Goal: Find specific page/section: Locate a particular part of the current website

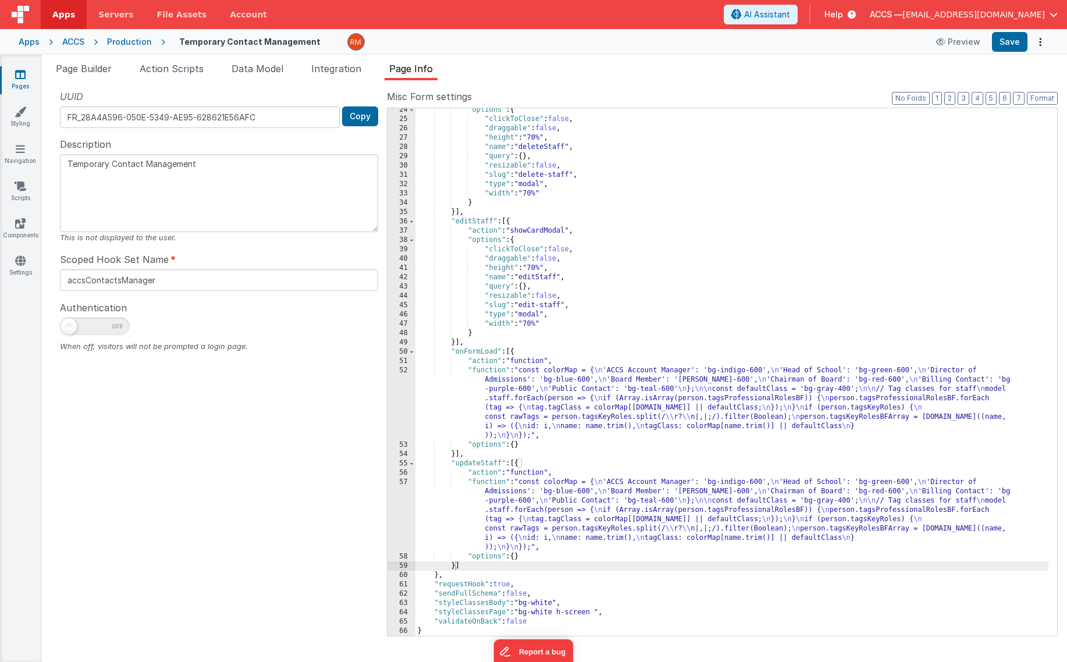
click at [37, 39] on div "Apps" at bounding box center [29, 42] width 21 height 12
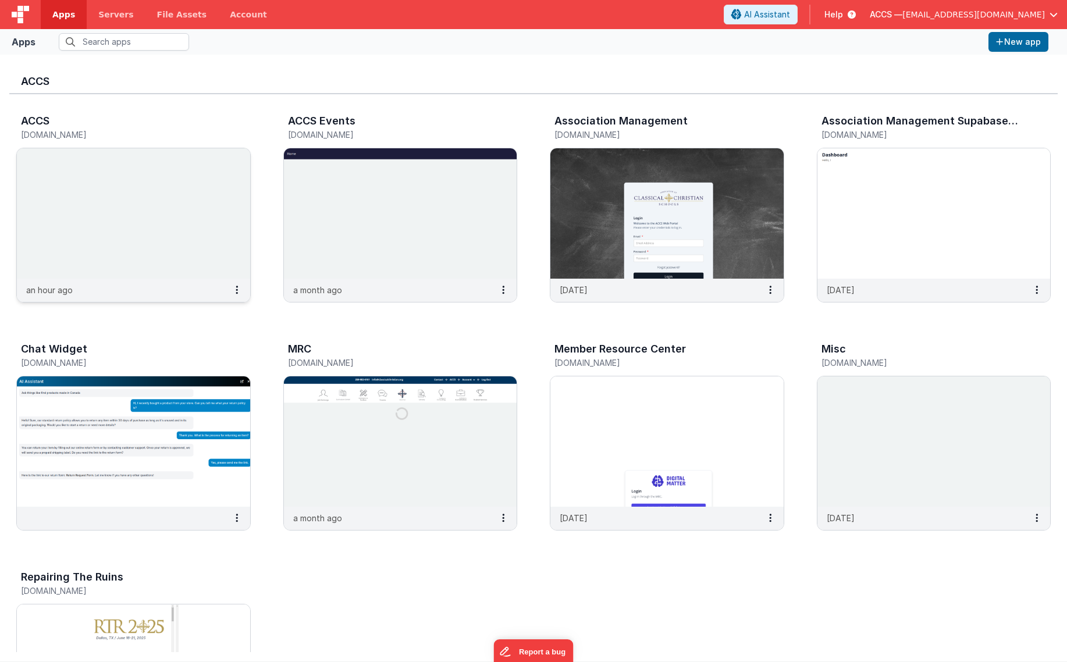
click at [155, 188] on img at bounding box center [133, 213] width 233 height 130
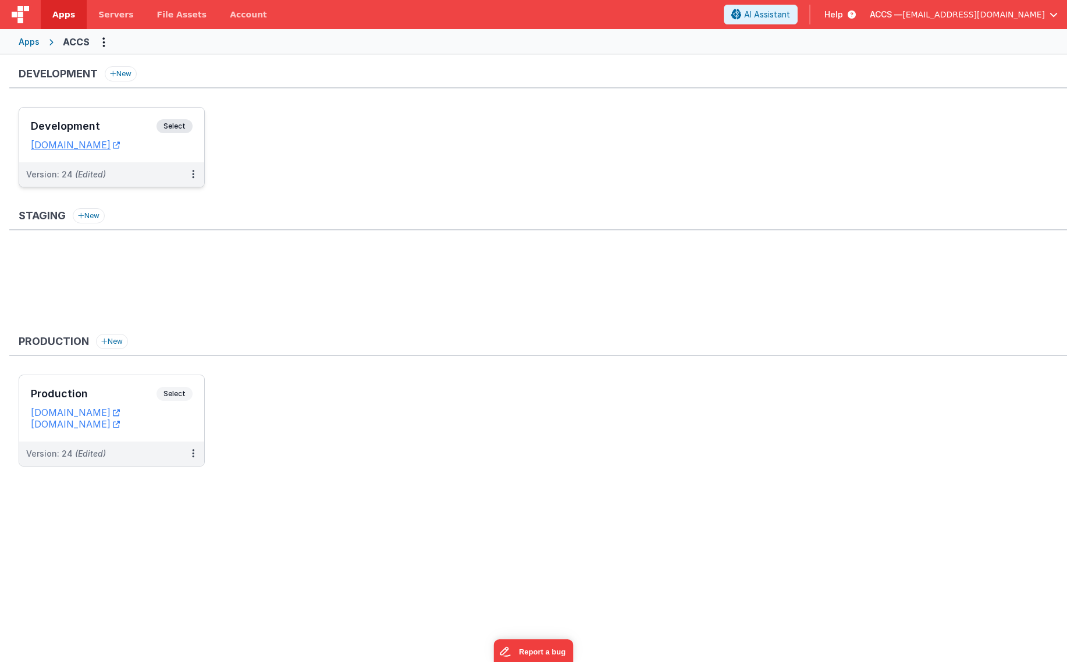
click at [130, 126] on h3 "Development" at bounding box center [94, 126] width 126 height 12
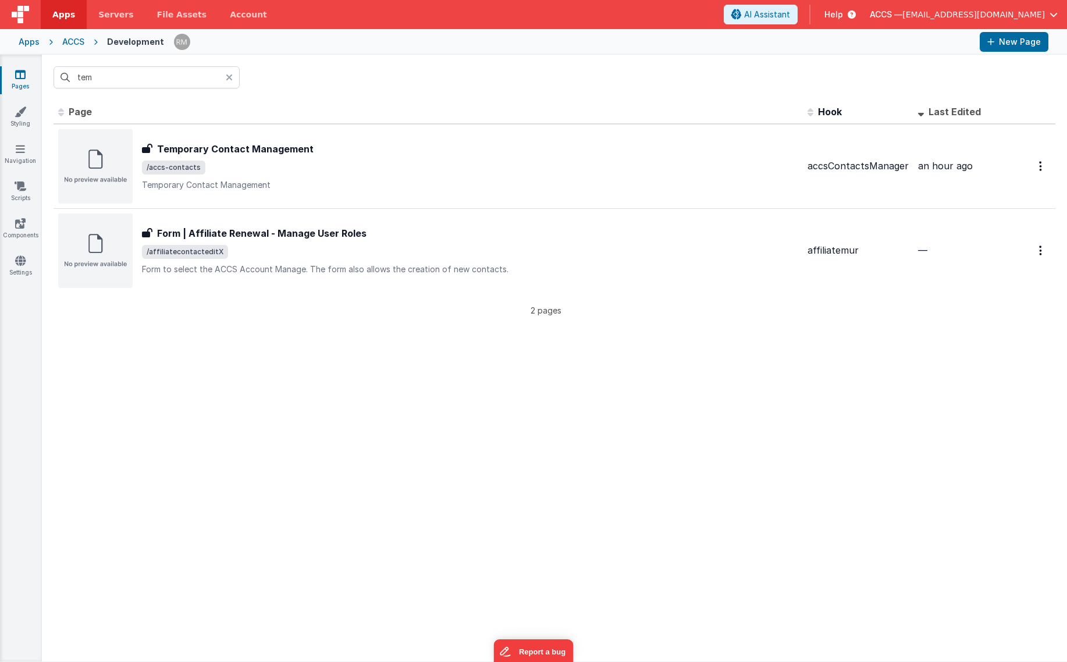
click at [231, 79] on icon at bounding box center [229, 77] width 7 height 9
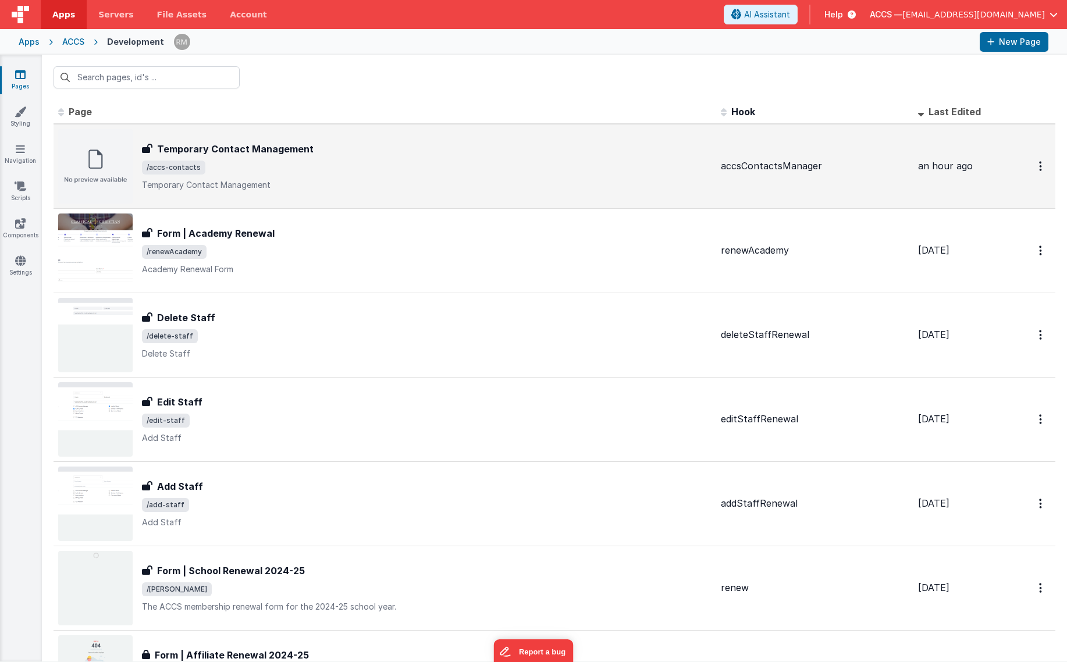
click at [334, 197] on div "Temporary Contact Management Temporary Contact Management /accs-contacts Tempor…" at bounding box center [385, 166] width 654 height 74
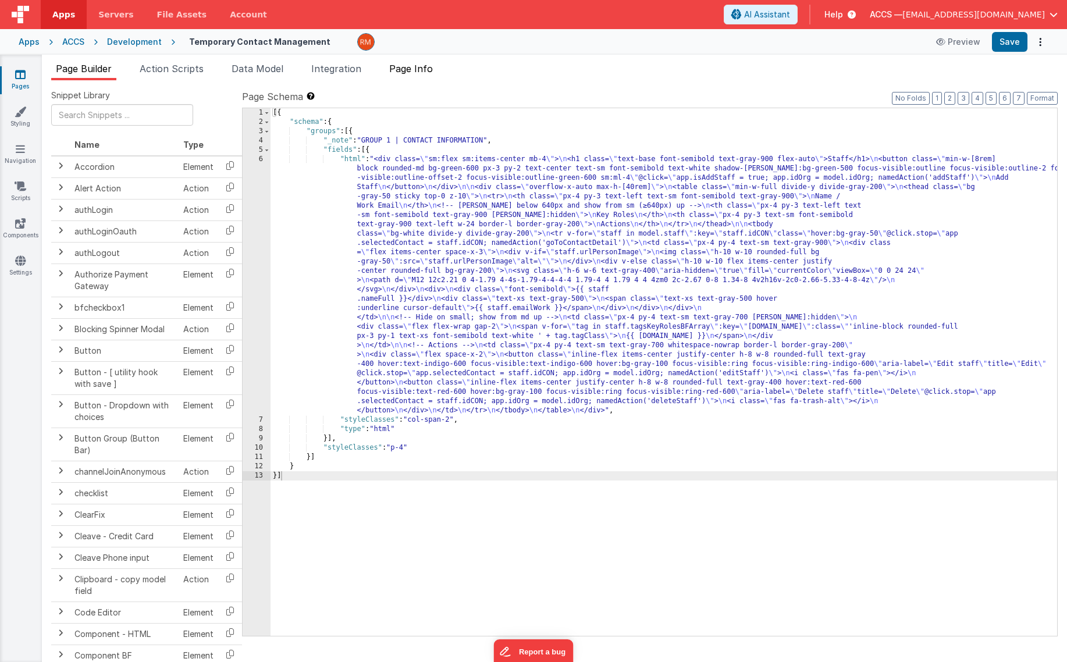
click at [414, 73] on span "Page Info" at bounding box center [411, 69] width 44 height 12
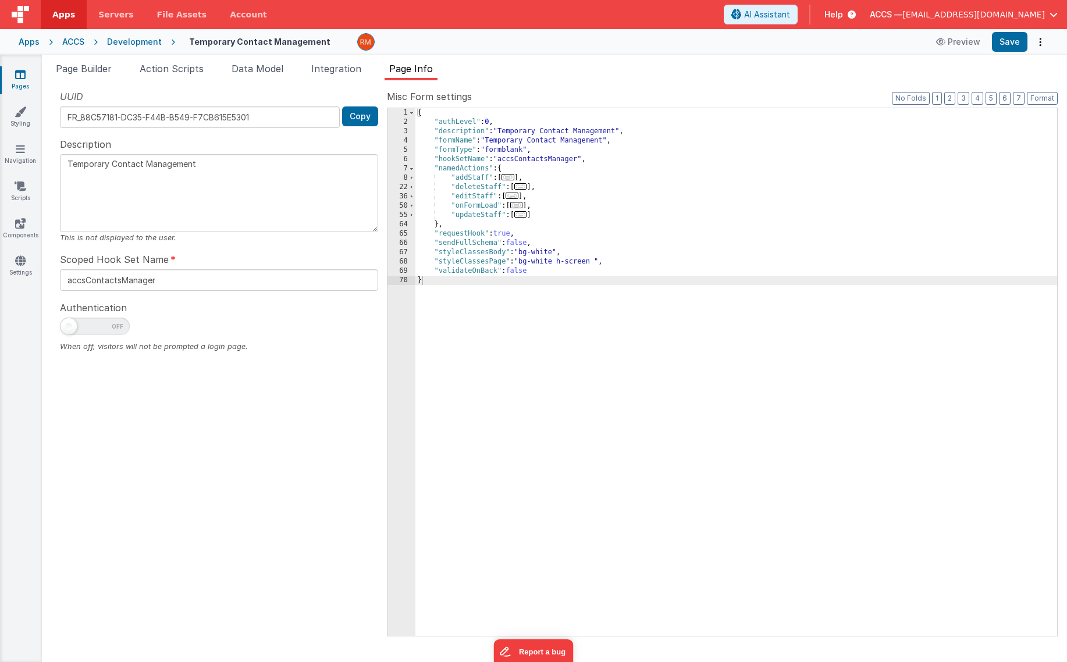
click at [526, 216] on span "..." at bounding box center [520, 214] width 13 height 6
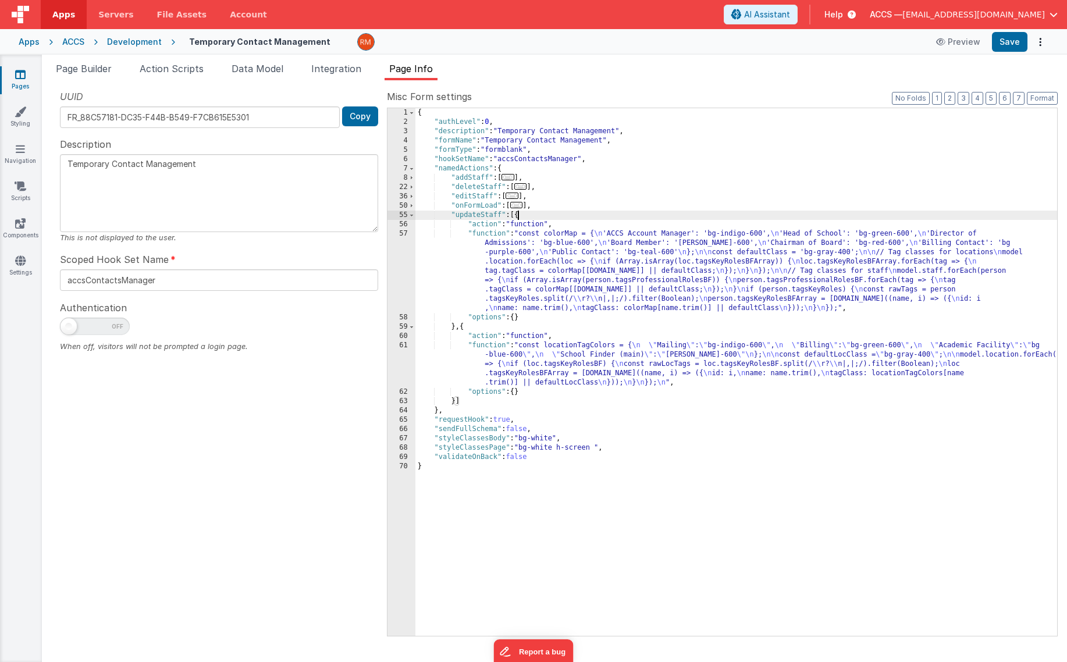
click at [482, 236] on div "{ "authLevel" : 0 , "description" : "Temporary Contact Management" , "formName"…" at bounding box center [737, 381] width 642 height 546
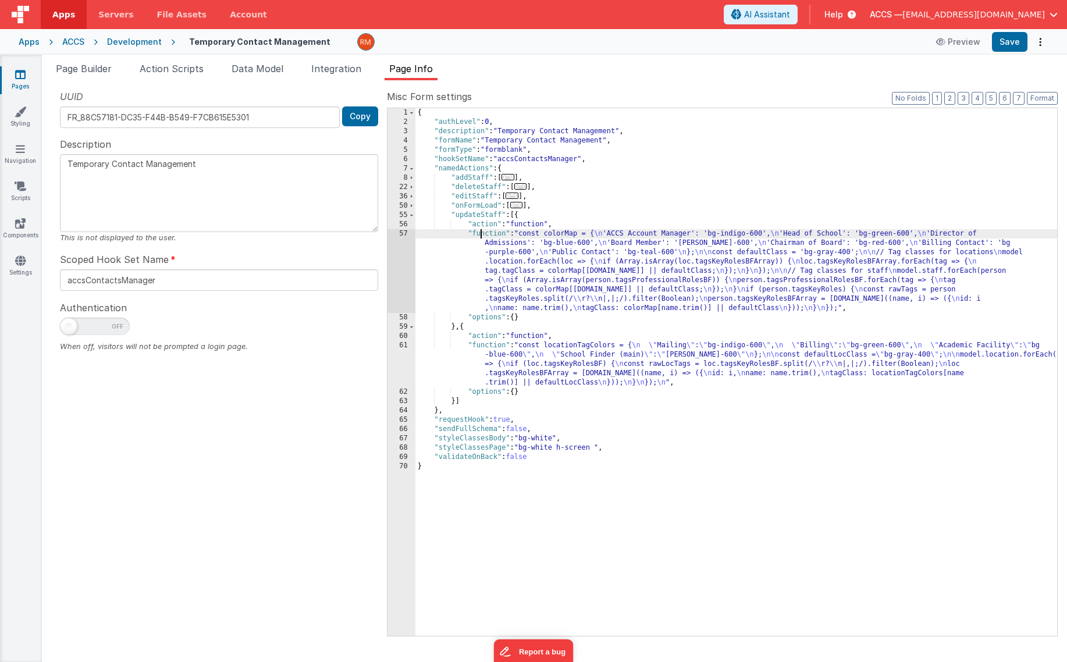
click at [403, 235] on div "57" at bounding box center [402, 271] width 28 height 84
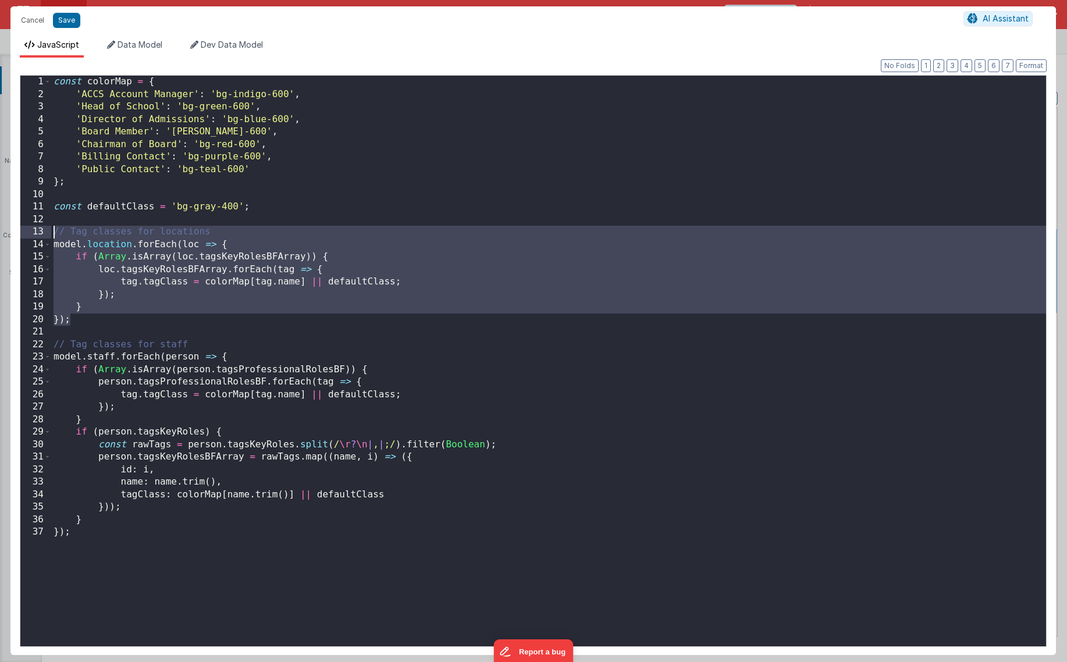
drag, startPoint x: 100, startPoint y: 319, endPoint x: 19, endPoint y: 229, distance: 120.7
click at [20, 229] on div "1 2 3 4 5 6 7 8 9 10 11 12 13 14 15 16 17 18 19 20 21 22 23 24 25 26 27 28 29 3…" at bounding box center [533, 361] width 1027 height 572
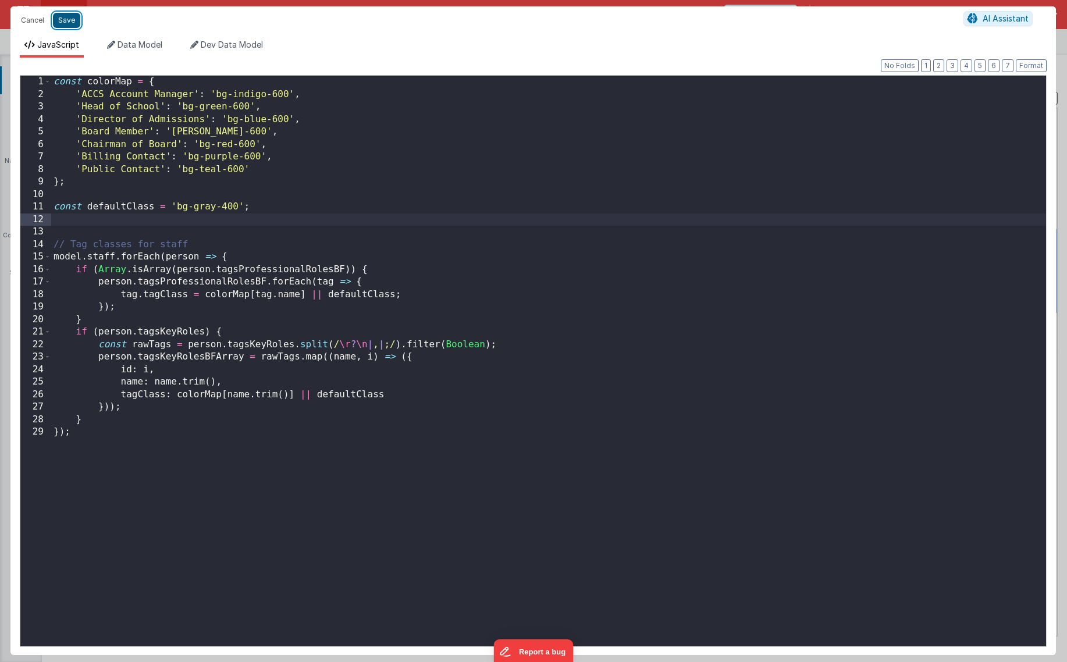
click at [67, 23] on button "Save" at bounding box center [66, 20] width 27 height 15
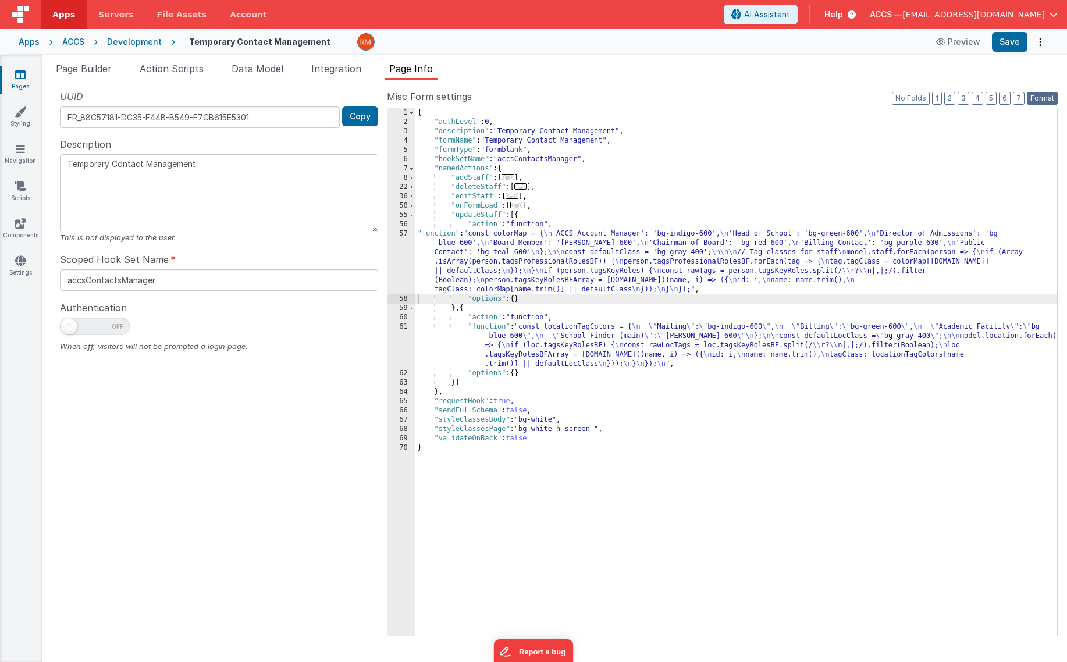
click at [1046, 96] on button "Format" at bounding box center [1042, 98] width 31 height 13
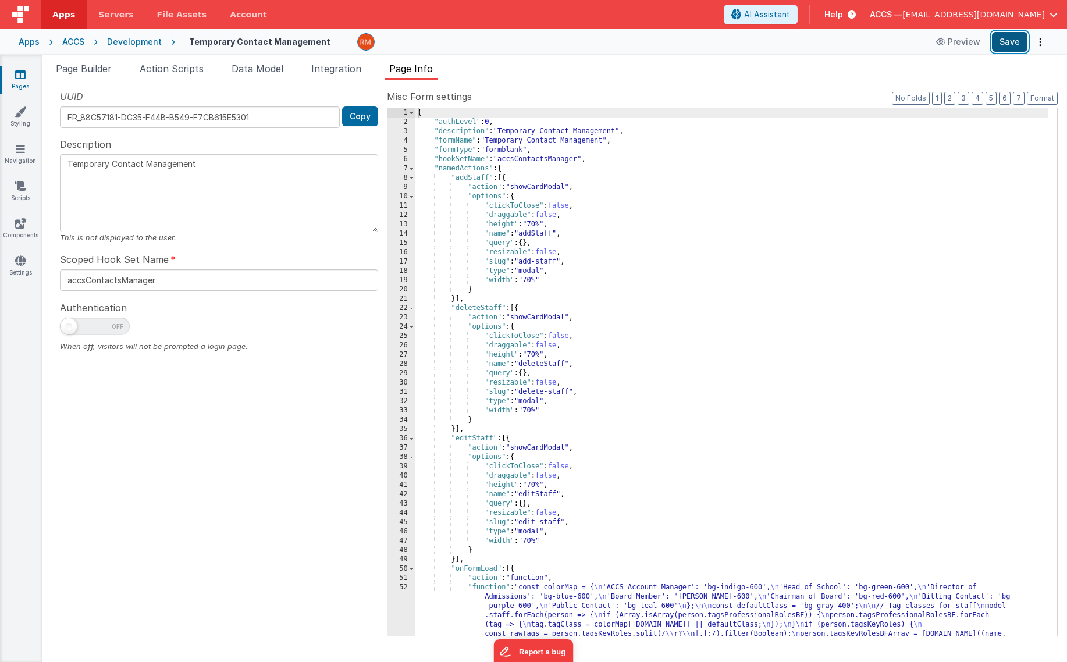
click at [1014, 41] on button "Save" at bounding box center [1010, 42] width 36 height 20
click at [414, 177] on span at bounding box center [412, 177] width 6 height 9
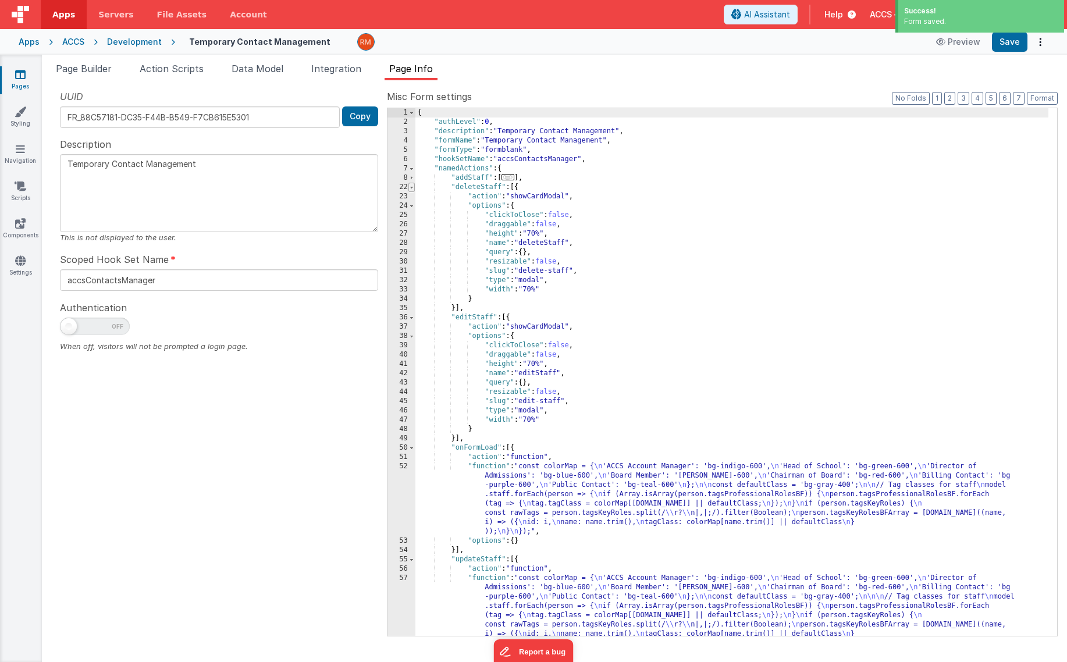
click at [413, 187] on span at bounding box center [412, 187] width 6 height 9
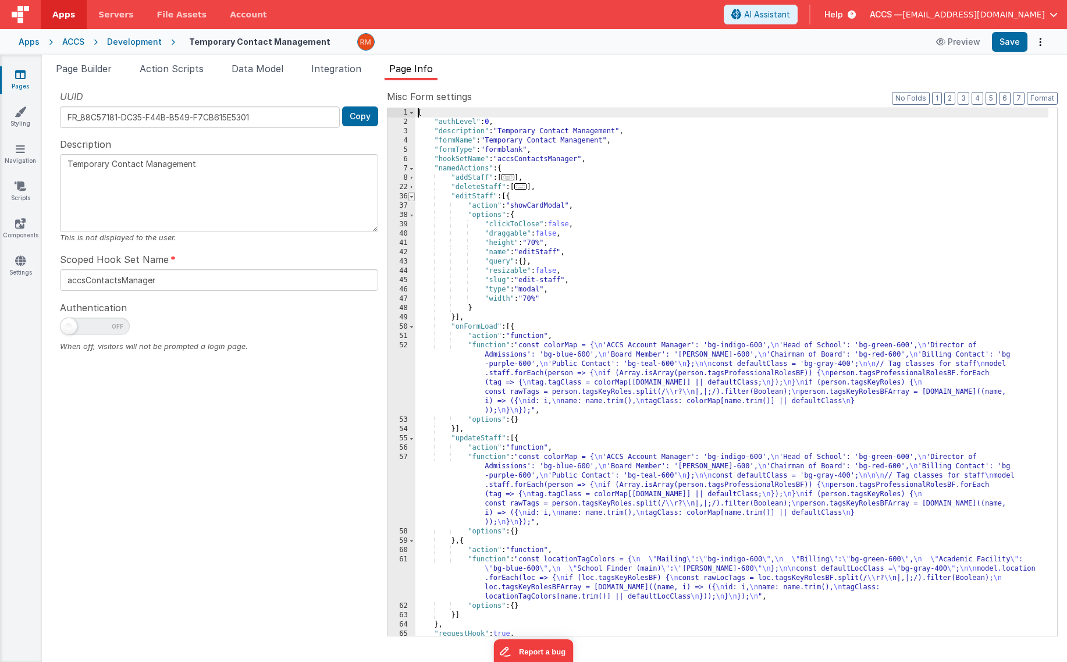
click at [412, 195] on span at bounding box center [412, 196] width 6 height 9
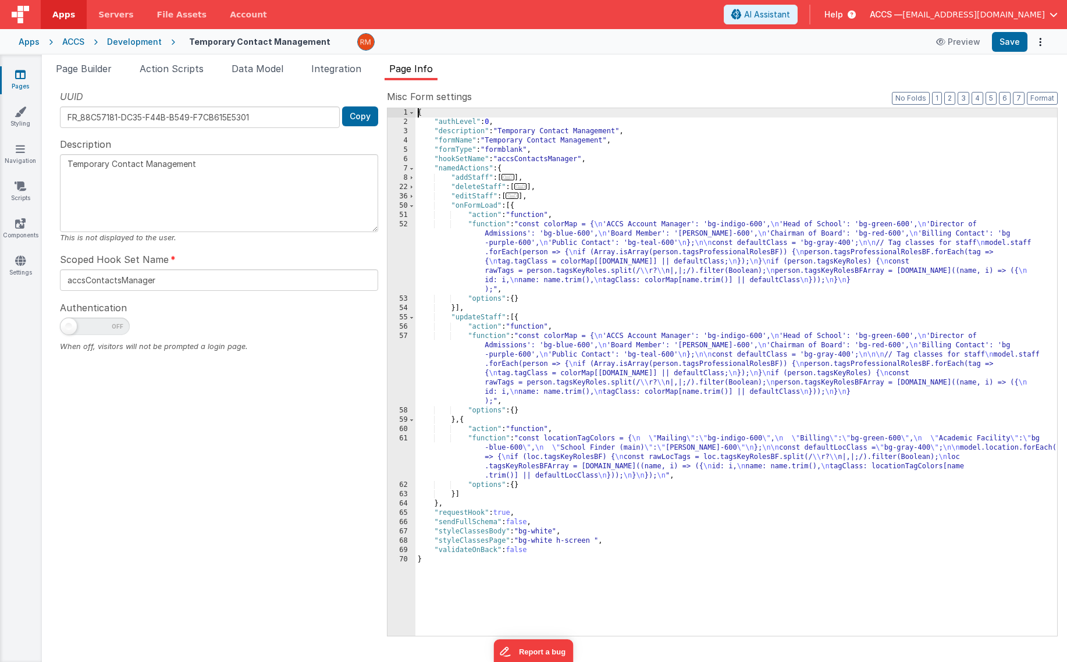
click at [484, 229] on div "{ "authLevel" : 0 , "description" : "Temporary Contact Management" , "formName"…" at bounding box center [737, 381] width 642 height 546
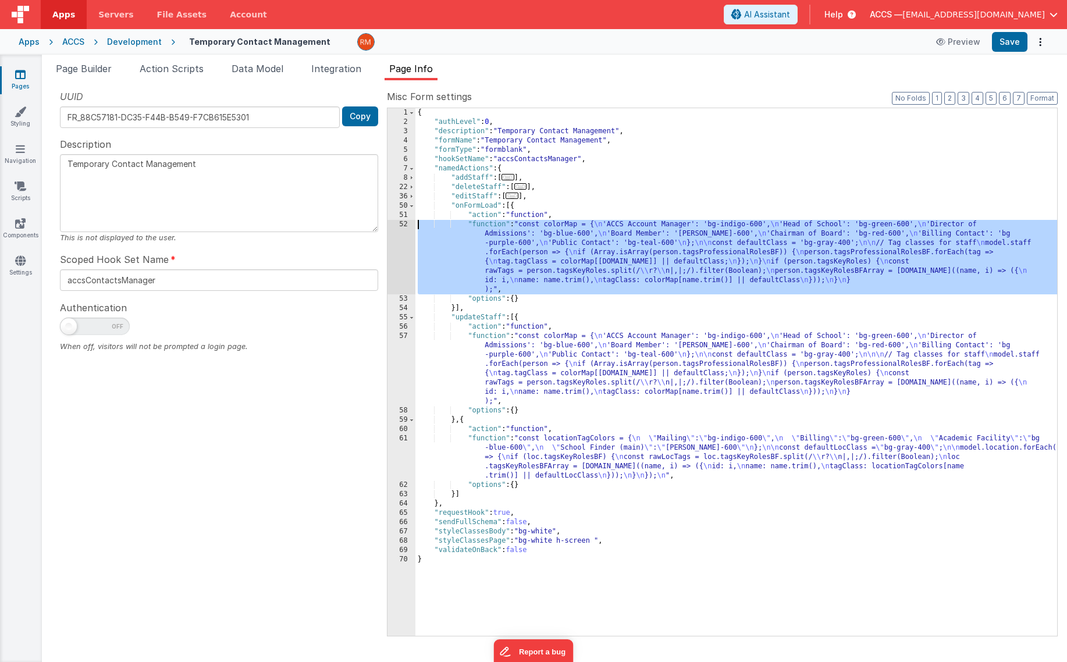
click at [404, 222] on div "52" at bounding box center [402, 257] width 28 height 74
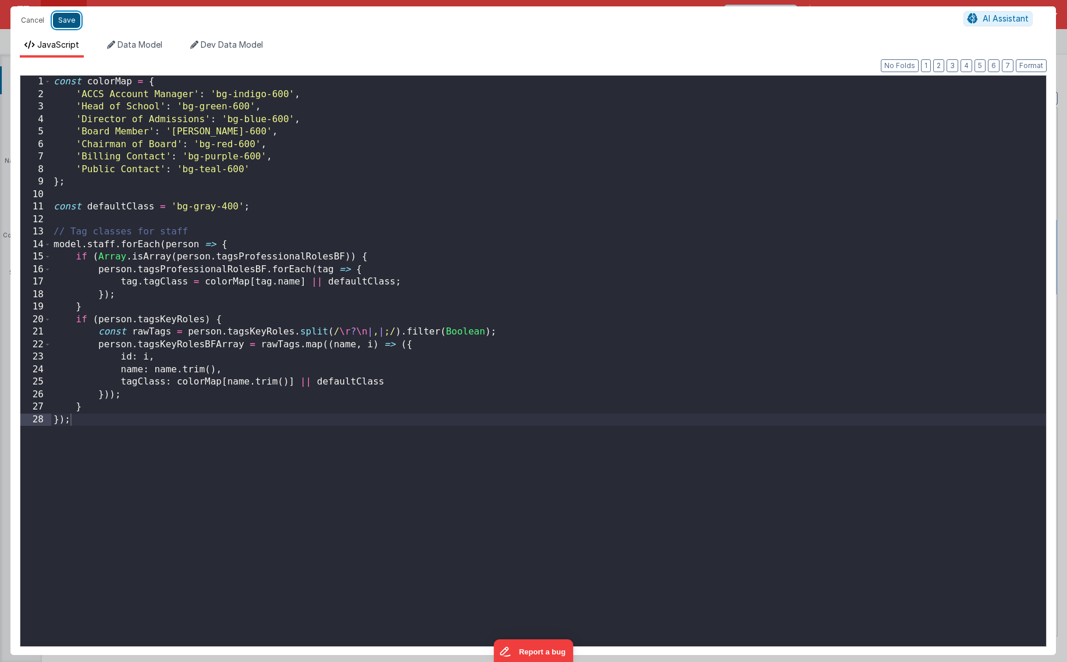
click at [58, 22] on button "Save" at bounding box center [66, 20] width 27 height 15
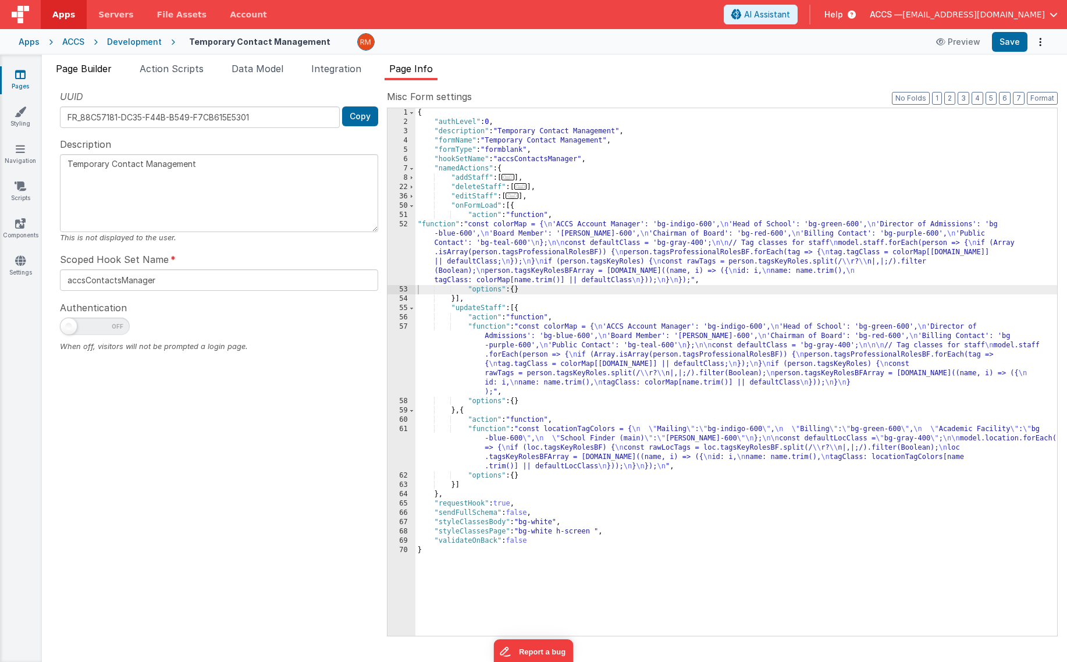
click at [101, 75] on li "Page Builder" at bounding box center [83, 71] width 65 height 19
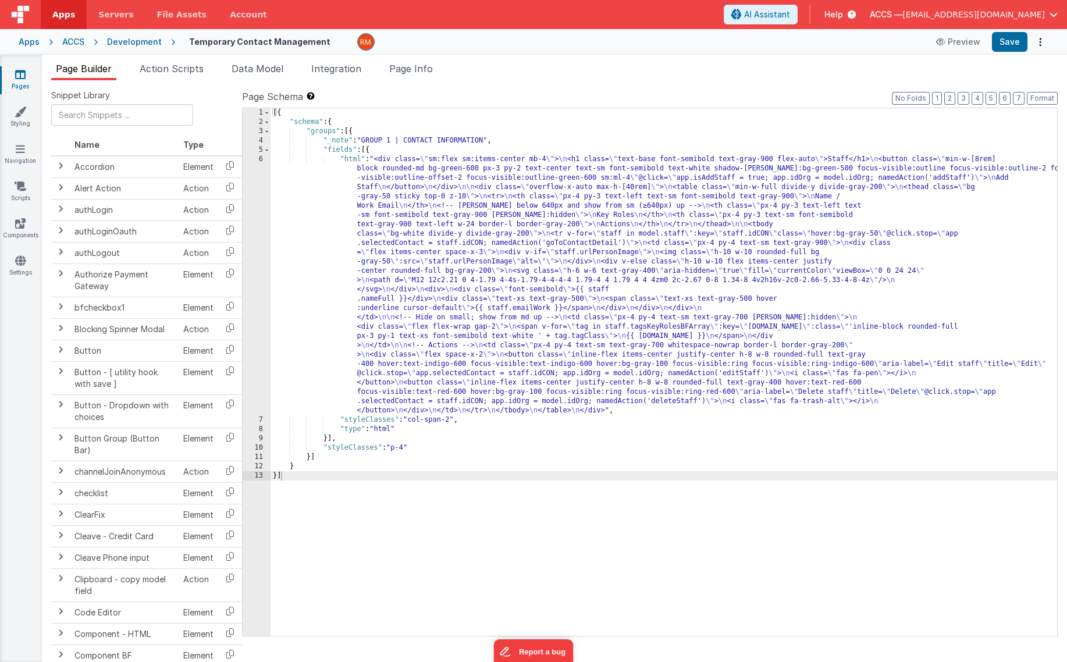
click at [353, 159] on div "[{ "schema" : { "groups" : [{ "_note" : "GROUP 1 | CONTACT INFORMATION" , "fiel…" at bounding box center [664, 381] width 787 height 546
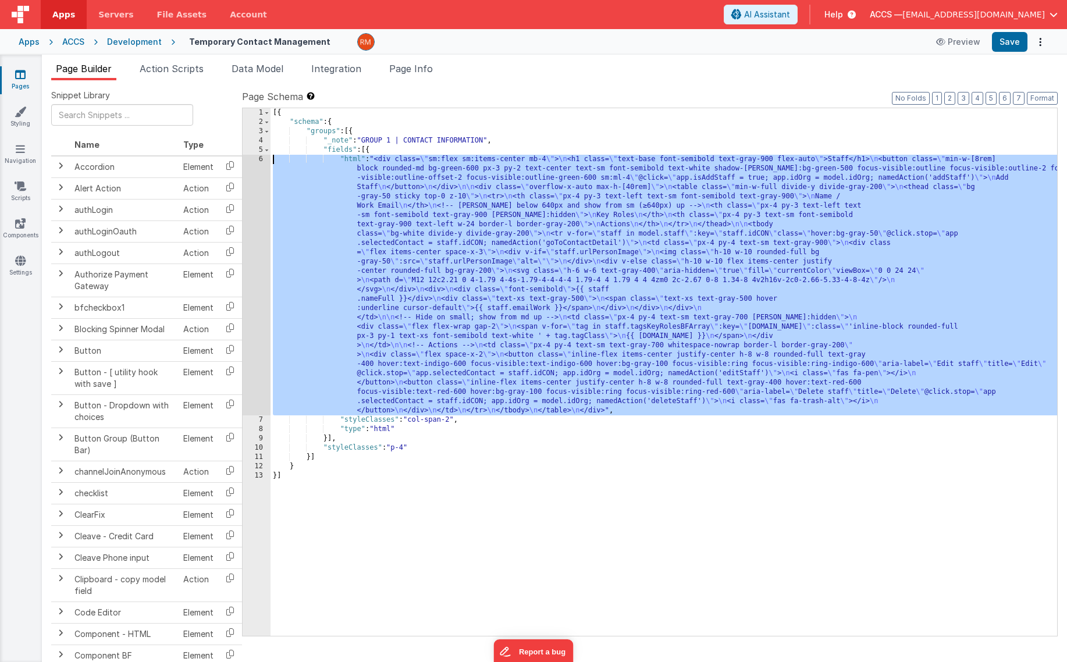
click at [261, 158] on div "6" at bounding box center [257, 285] width 28 height 261
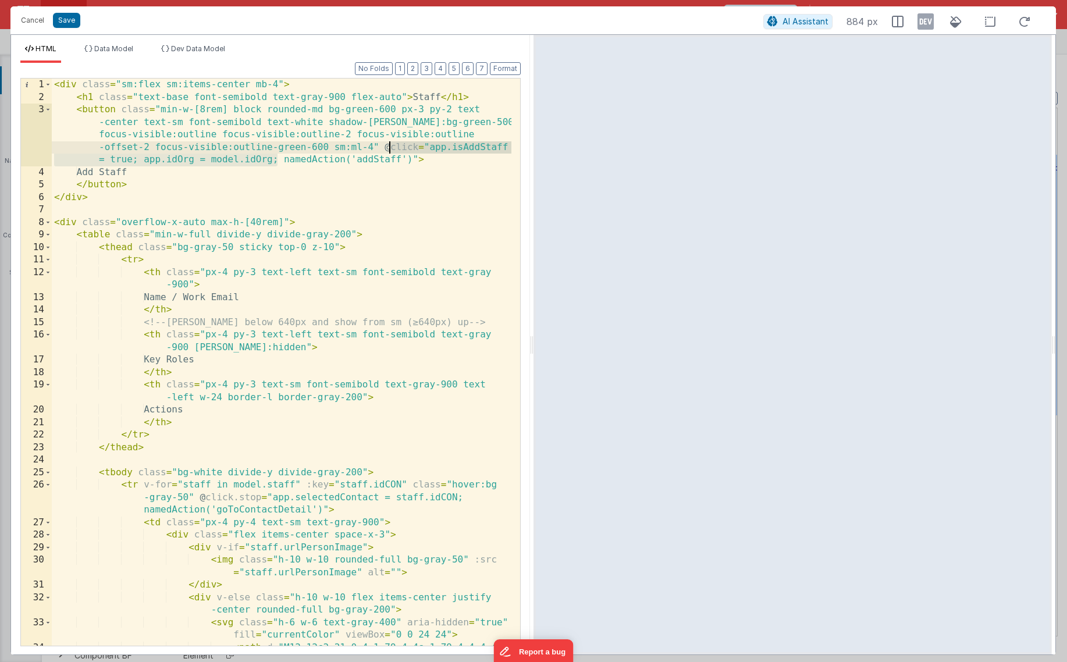
drag, startPoint x: 278, startPoint y: 162, endPoint x: 392, endPoint y: 145, distance: 115.2
click at [392, 145] on div "< div class = "sm:flex sm:items-center mb-4" > < h1 class = "text-base font-sem…" at bounding box center [282, 387] width 460 height 617
click at [309, 182] on div "< div class = "sm:flex sm:items-center mb-4" > < h1 class = "text-base font-sem…" at bounding box center [282, 387] width 460 height 617
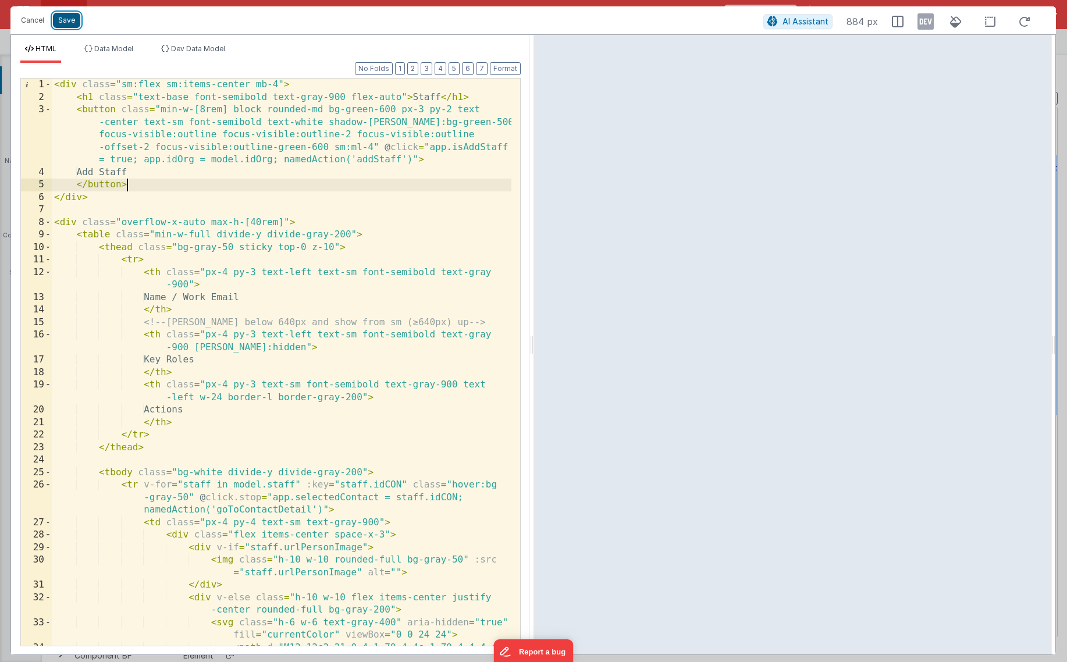
click at [66, 22] on button "Save" at bounding box center [66, 20] width 27 height 15
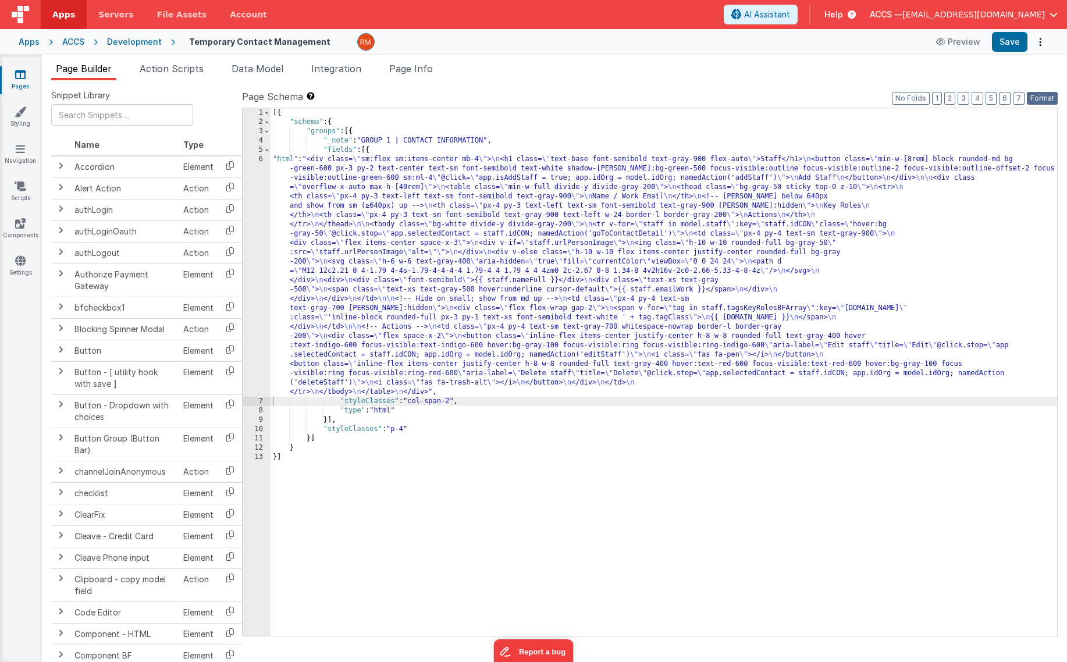
click at [1034, 98] on button "Format" at bounding box center [1042, 98] width 31 height 13
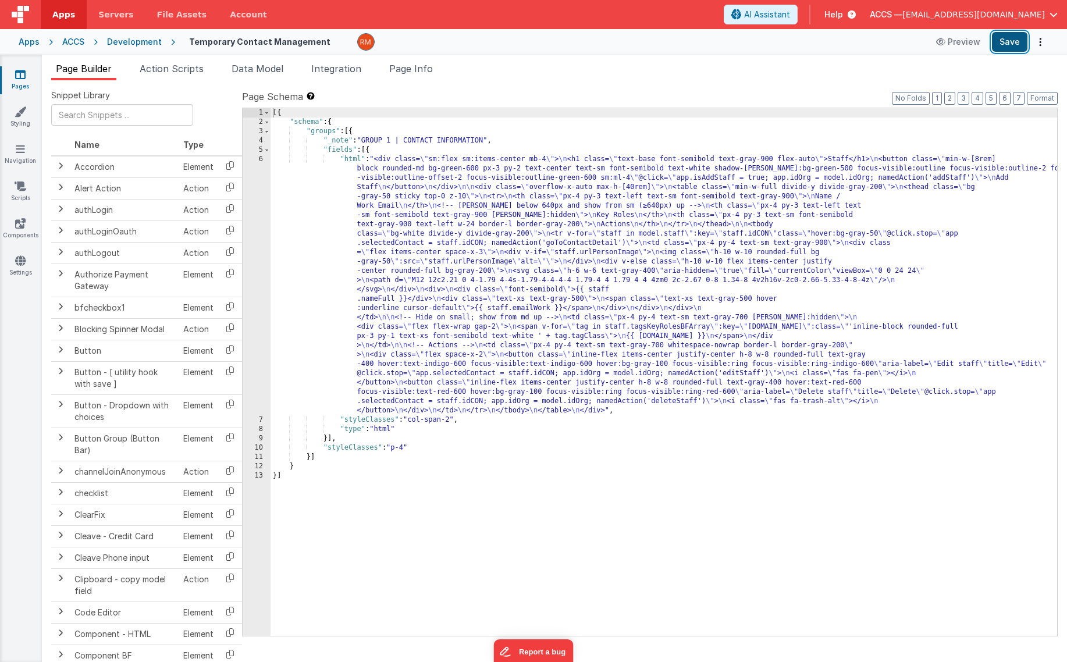
click at [1015, 43] on button "Save" at bounding box center [1010, 42] width 36 height 20
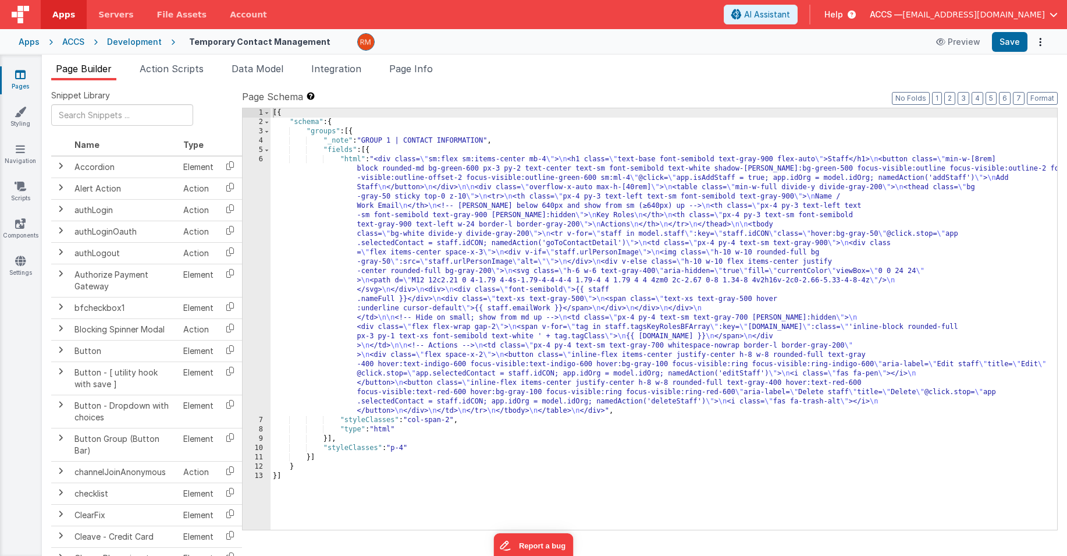
click at [23, 72] on icon at bounding box center [20, 75] width 10 height 12
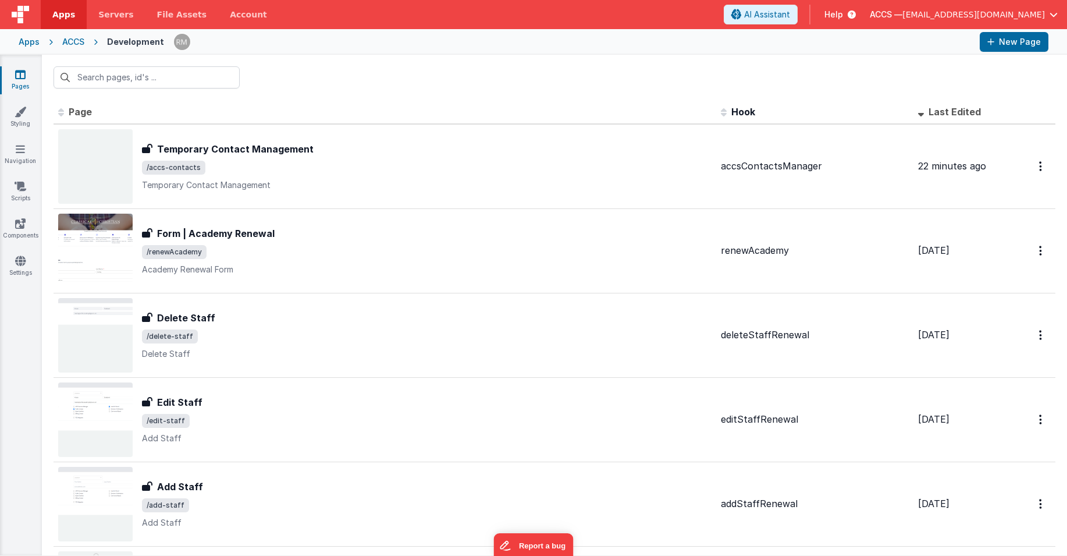
click at [28, 45] on div "Apps" at bounding box center [29, 42] width 21 height 12
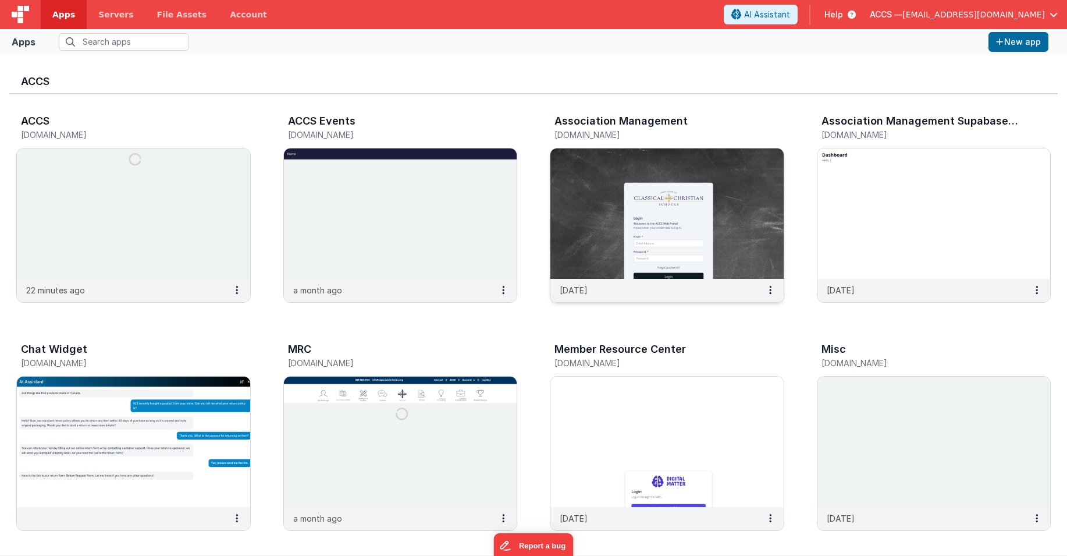
click at [573, 210] on img at bounding box center [667, 213] width 233 height 130
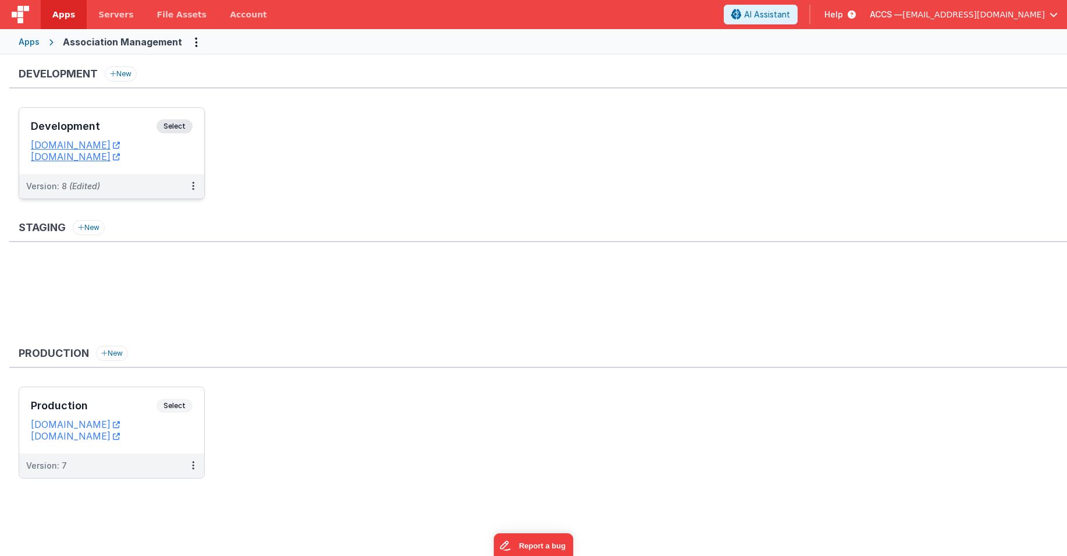
click at [135, 133] on div "Development Select" at bounding box center [112, 129] width 162 height 20
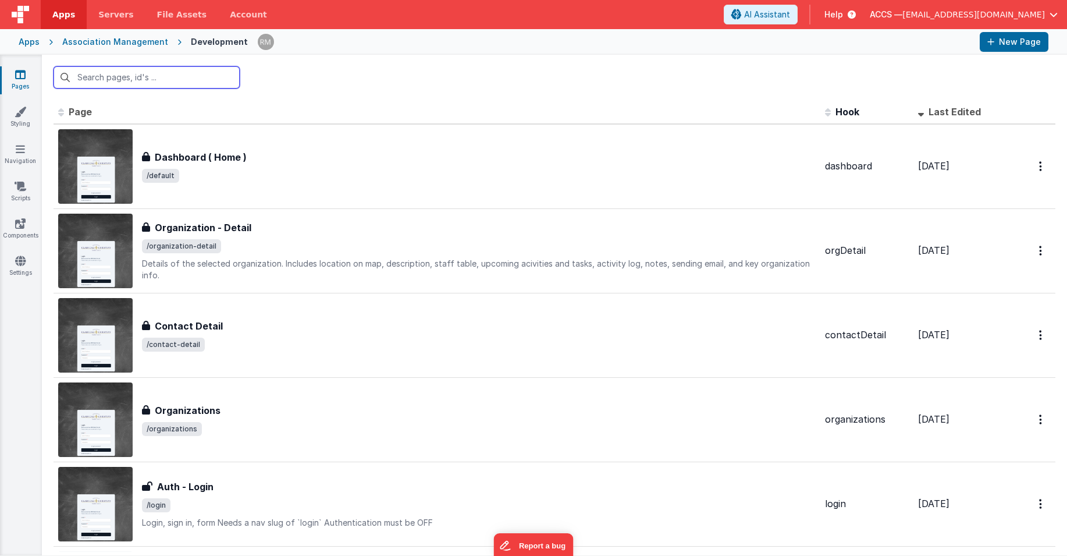
click at [148, 81] on input "text" at bounding box center [147, 77] width 186 height 22
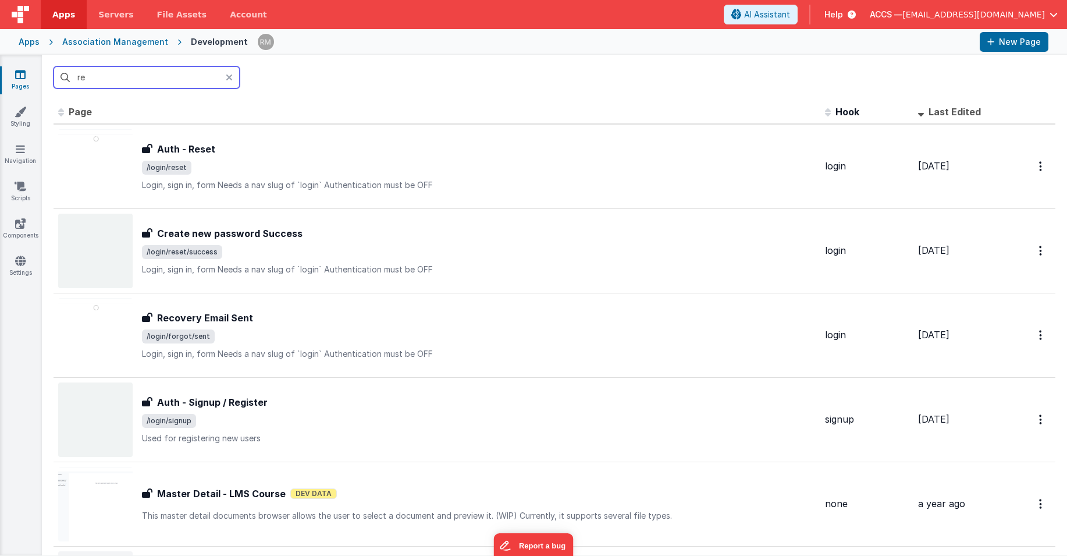
type input "r"
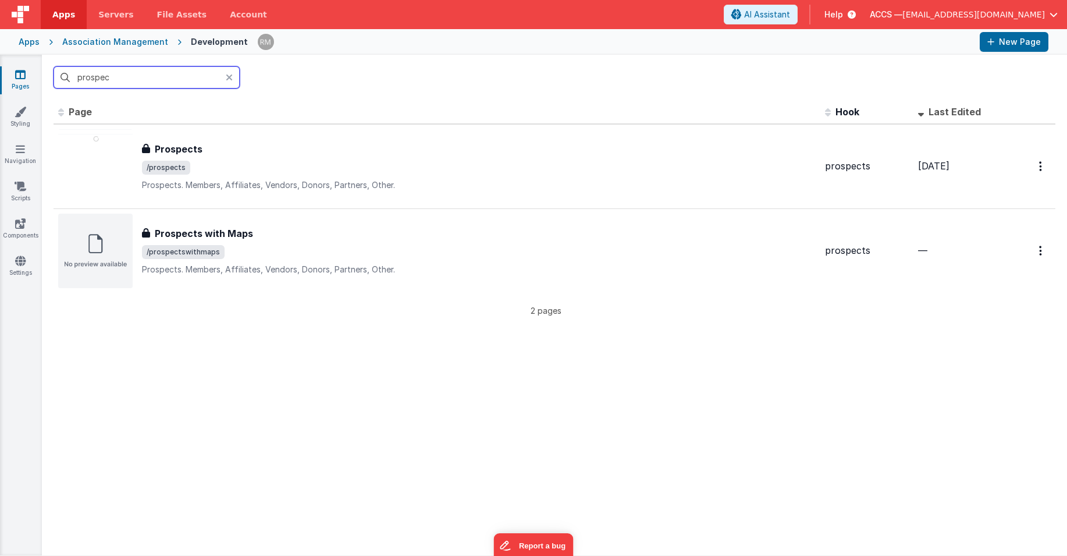
type input "prospect"
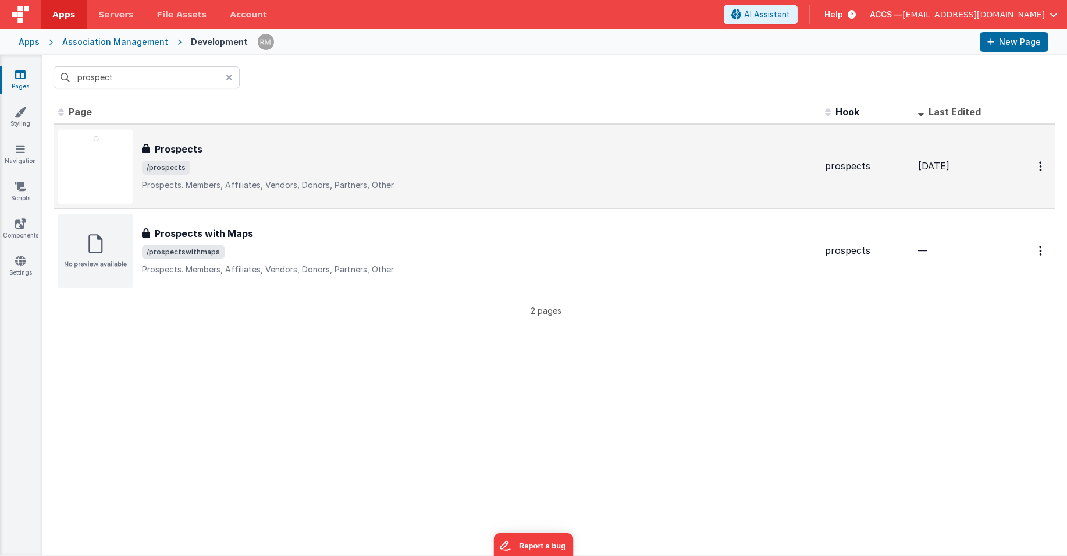
click at [279, 168] on span "/prospects" at bounding box center [479, 168] width 674 height 14
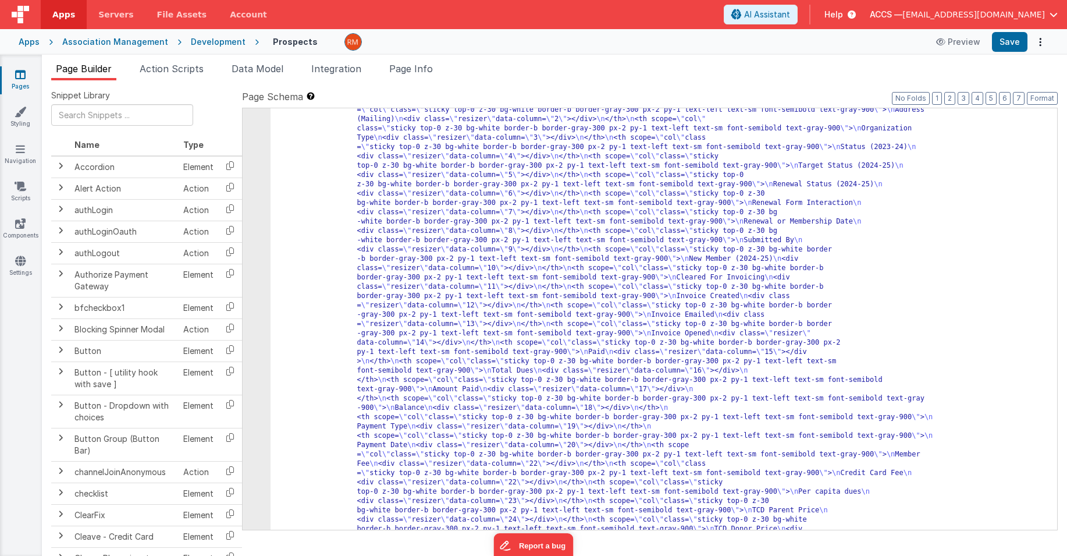
scroll to position [734, 0]
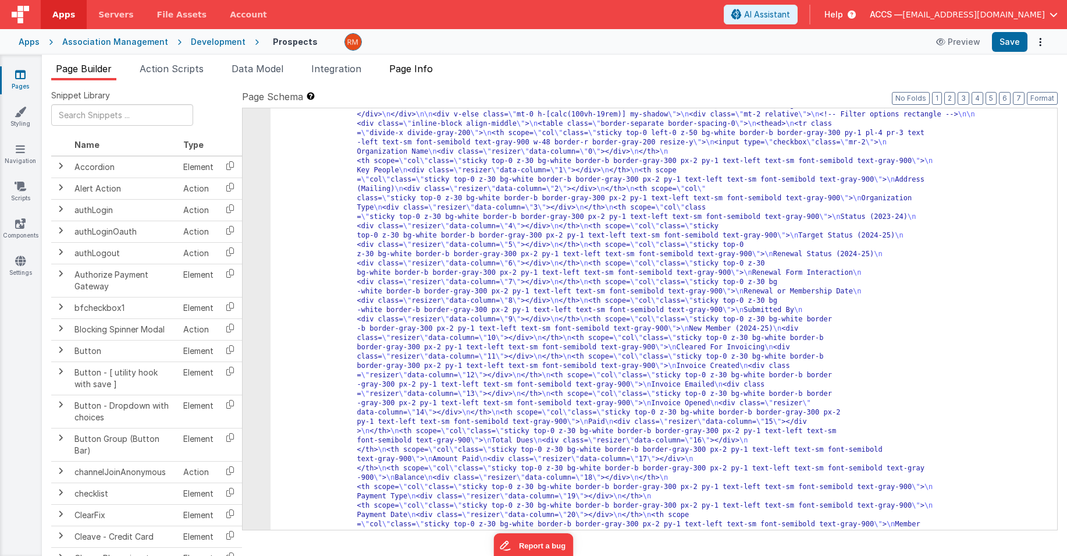
click at [422, 73] on span "Page Info" at bounding box center [411, 69] width 44 height 12
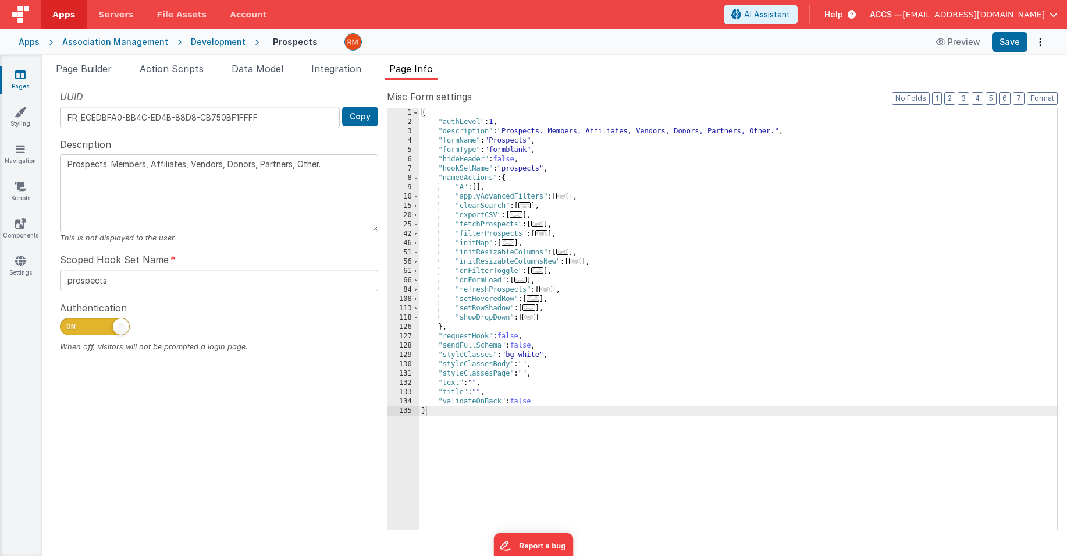
drag, startPoint x: 325, startPoint y: 164, endPoint x: 154, endPoint y: 167, distance: 171.1
click at [154, 167] on textarea "Prospects. Members, Affiliates, Vendors, Donors, Partners, Other." at bounding box center [219, 193] width 318 height 78
click at [27, 154] on link "Navigation" at bounding box center [20, 154] width 42 height 23
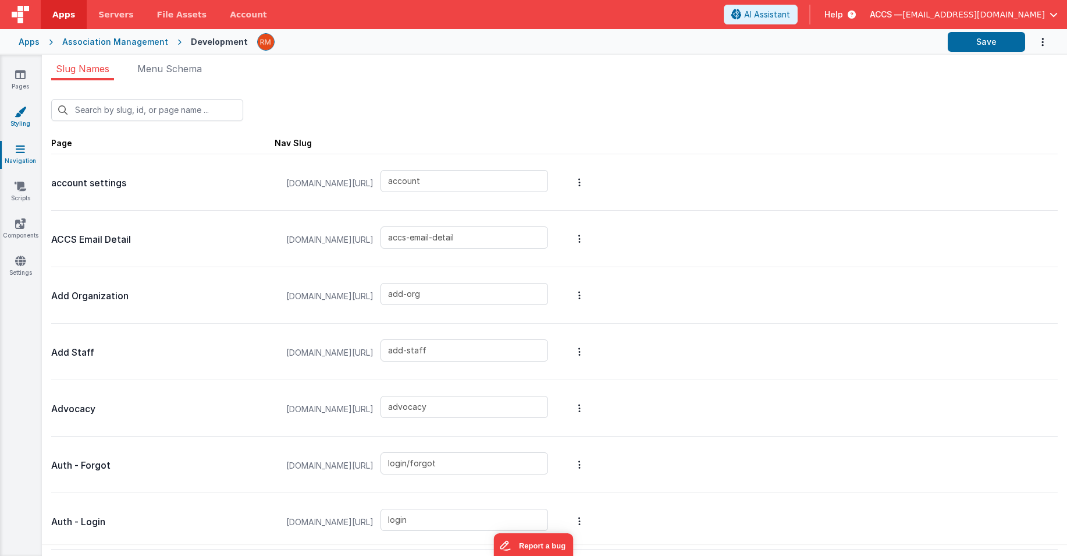
click at [27, 118] on link "Styling" at bounding box center [20, 117] width 42 height 23
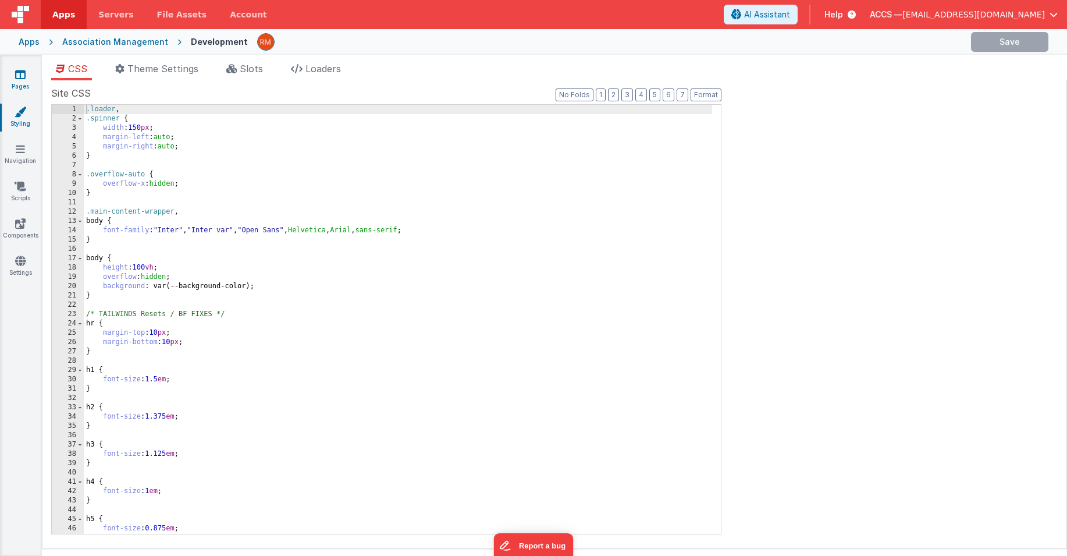
click at [28, 88] on link "Pages" at bounding box center [20, 80] width 42 height 23
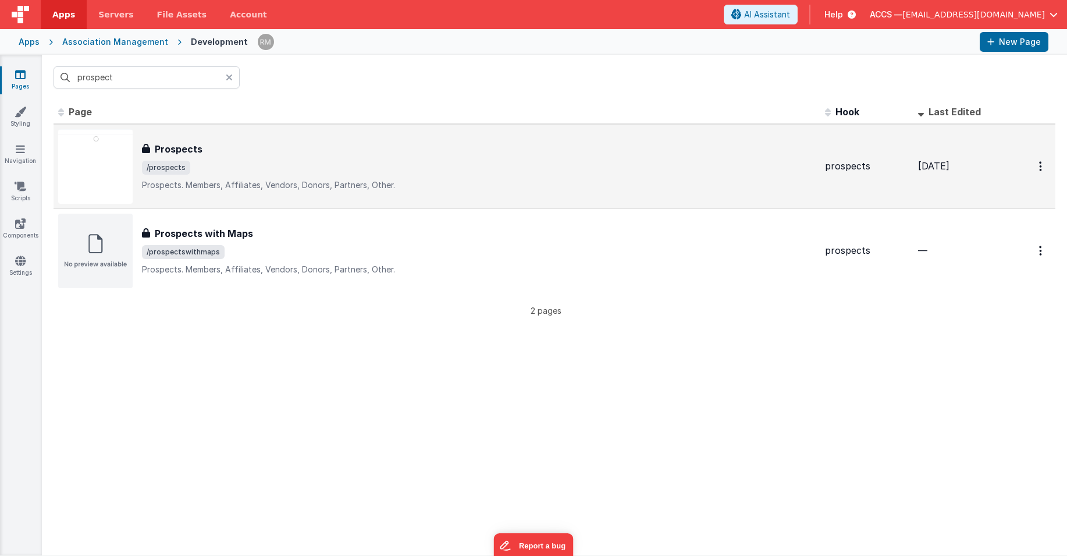
click at [157, 158] on div "Prospects Prospects /prospects Prospects. Members, Affiliates, Vendors, Donors,…" at bounding box center [479, 166] width 674 height 49
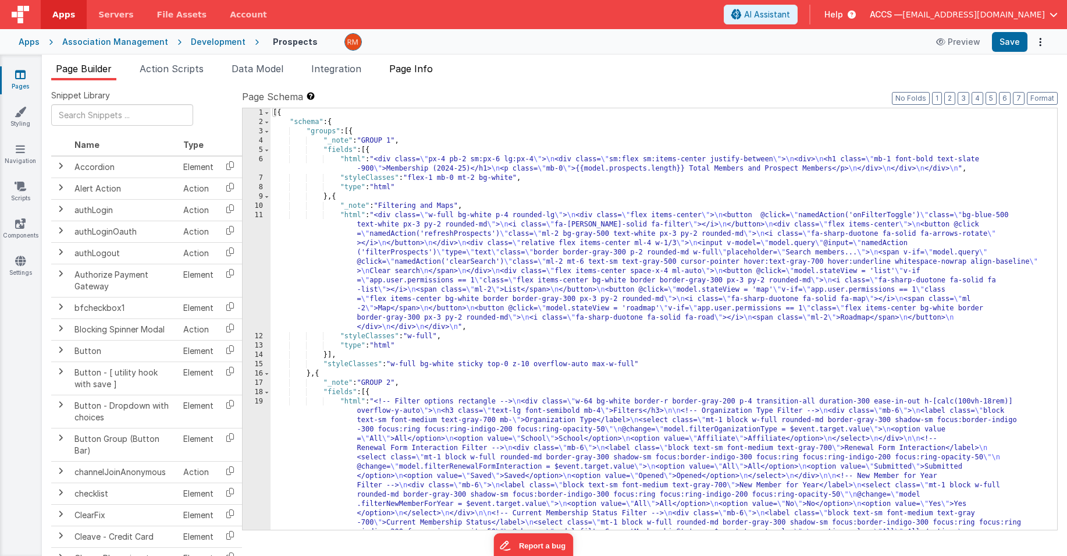
click at [427, 70] on span "Page Info" at bounding box center [411, 69] width 44 height 12
